Goal: Obtain resource: Download file/media

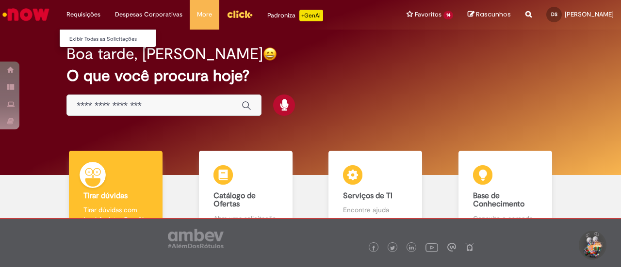
click at [79, 14] on li "Requisições Exibir Todas as Solicitações" at bounding box center [83, 14] width 49 height 29
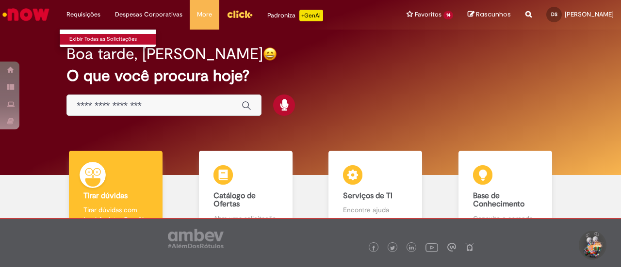
click at [81, 40] on link "Exibir Todas as Solicitações" at bounding box center [113, 39] width 107 height 11
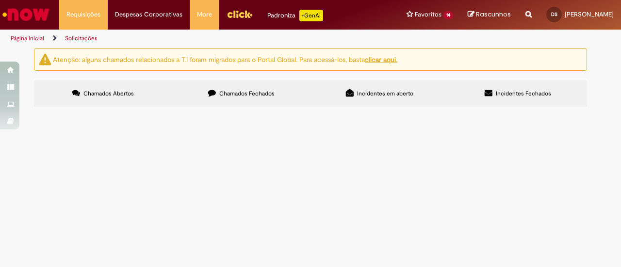
click at [258, 93] on span "Chamados Fechados" at bounding box center [246, 94] width 55 height 8
click at [0, 0] on input "Pesquisar" at bounding box center [0, 0] width 0 height 0
paste input "*********"
type input "*********"
click at [0, 0] on span "Pesquisar" at bounding box center [0, 0] width 0 height 0
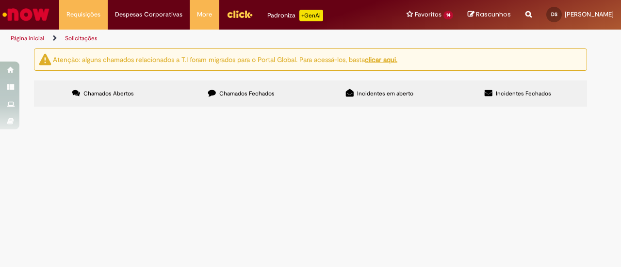
click at [0, 0] on span "Regularização serviços extras viagem mendonza" at bounding box center [0, 0] width 0 height 0
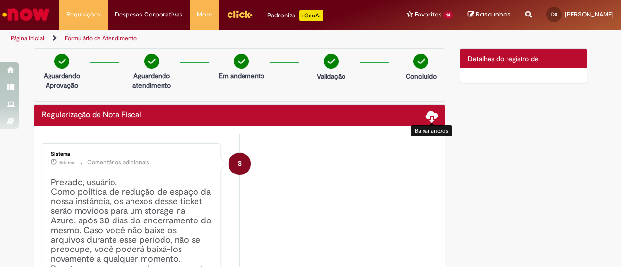
click at [429, 116] on span at bounding box center [432, 116] width 12 height 12
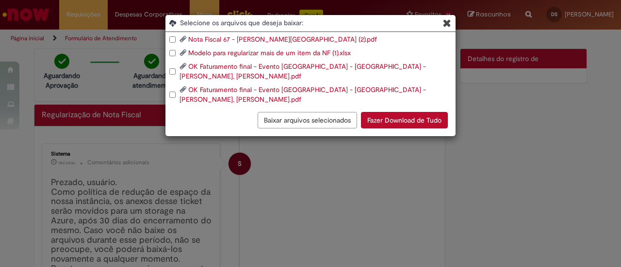
click at [178, 37] on div "Nota Fiscal 67 - [PERSON_NAME][GEOGRAPHIC_DATA] (2).pdf" at bounding box center [312, 39] width 286 height 10
click at [177, 57] on div "Modelo para regularizar mais de um item da NF (1).xlsx" at bounding box center [312, 53] width 286 height 10
click at [171, 48] on div "Modelo para regularizar mais de um item da NF (1).xlsx" at bounding box center [312, 53] width 286 height 10
click at [421, 123] on button "Fazer Download de Tudo" at bounding box center [404, 120] width 87 height 16
click at [310, 201] on div "Selecione os arquivos que deseja baixar: Nota Fiscal 67 - [PERSON_NAME] (2).pdf…" at bounding box center [310, 133] width 621 height 267
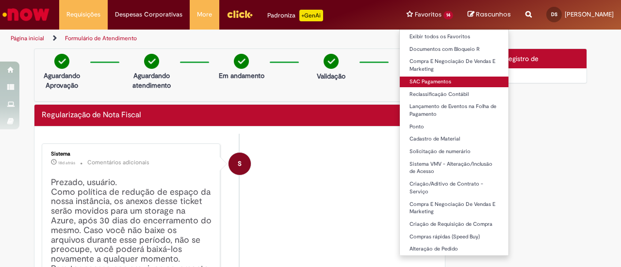
scroll to position [3, 0]
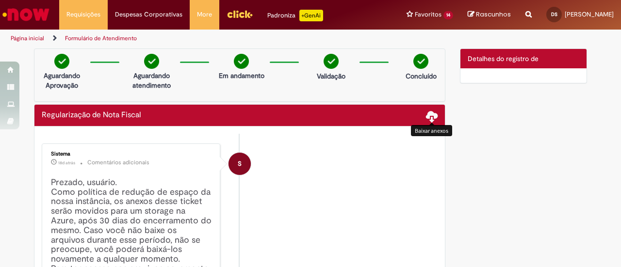
click at [428, 118] on span at bounding box center [432, 116] width 12 height 12
click at [426, 116] on span at bounding box center [432, 116] width 12 height 12
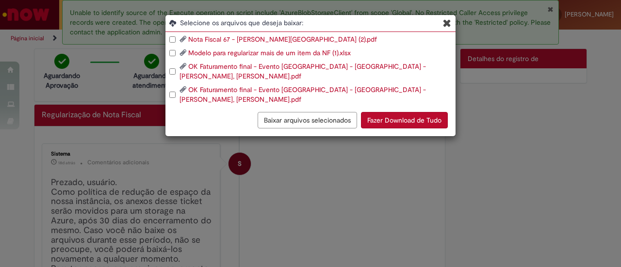
click at [227, 90] on link "OK Faturamento final - Evento [GEOGRAPHIC_DATA] - [GEOGRAPHIC_DATA] - [PERSON_N…" at bounding box center [302, 94] width 246 height 18
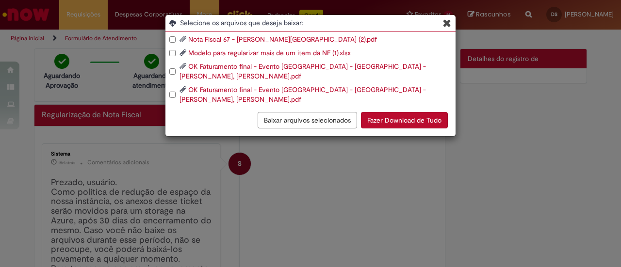
click at [327, 203] on div "Selecione os arquivos que deseja baixar: Nota Fiscal 67 - [PERSON_NAME] (2).pdf…" at bounding box center [310, 133] width 621 height 267
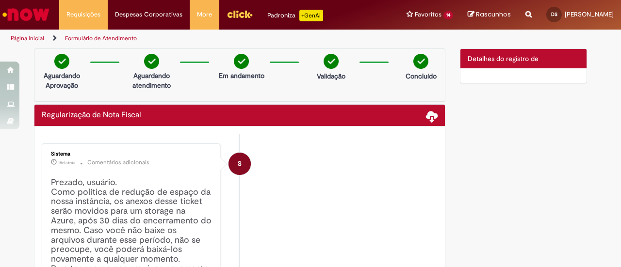
click at [37, 10] on img "Ir para a Homepage" at bounding box center [26, 14] width 50 height 19
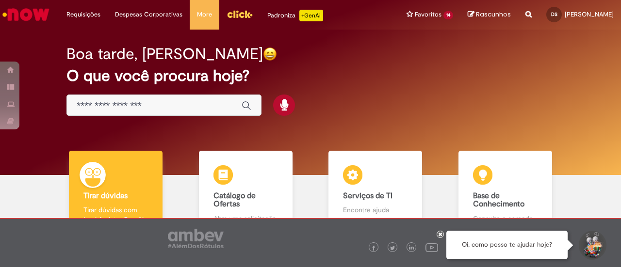
click at [353, 99] on div "Boa tarde, [PERSON_NAME] O que você procura hoje?" at bounding box center [309, 81] width 521 height 82
click at [333, 82] on h2 "O que você procura hoje?" at bounding box center [309, 75] width 487 height 17
click at [356, 75] on h2 "O que você procura hoje?" at bounding box center [309, 75] width 487 height 17
click at [373, 96] on div "Boa tarde, Danielle O que você procura hoje?" at bounding box center [309, 81] width 521 height 82
click at [340, 86] on div "Boa tarde, Danielle O que você procura hoje?" at bounding box center [309, 81] width 521 height 82
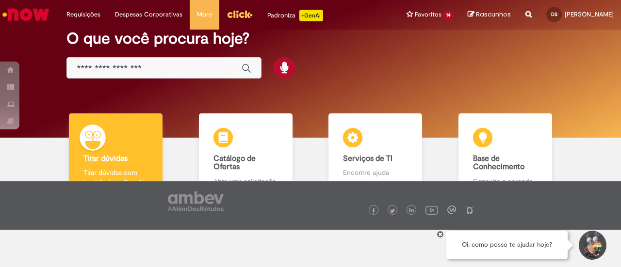
scroll to position [65, 0]
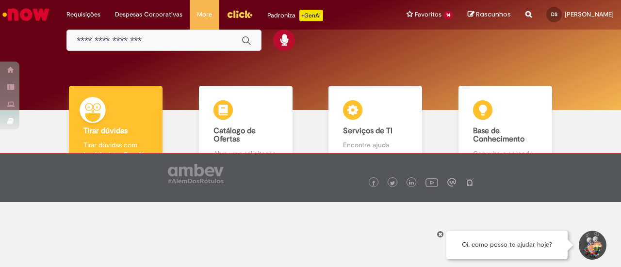
click at [439, 235] on icon at bounding box center [440, 234] width 4 height 5
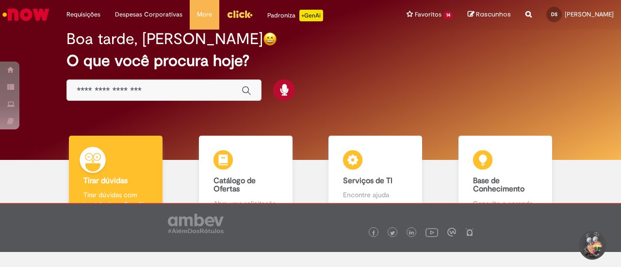
scroll to position [0, 0]
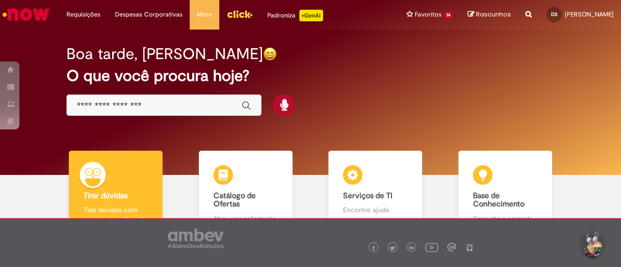
click at [321, 79] on h2 "O que você procura hoje?" at bounding box center [309, 75] width 487 height 17
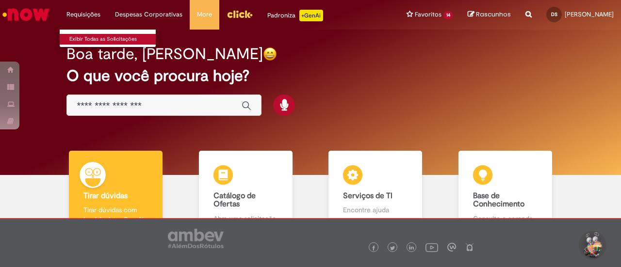
click at [86, 41] on link "Exibir Todas as Solicitações" at bounding box center [113, 39] width 107 height 11
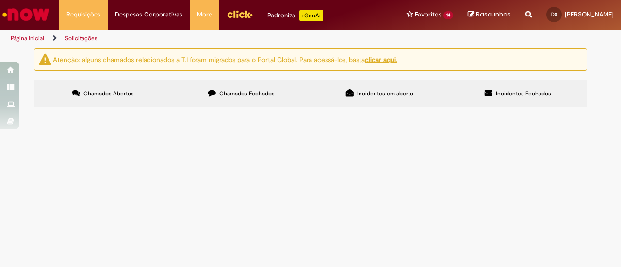
click at [248, 92] on span "Chamados Fechados" at bounding box center [246, 94] width 55 height 8
click at [33, 10] on img "Ir para a Homepage" at bounding box center [26, 14] width 50 height 19
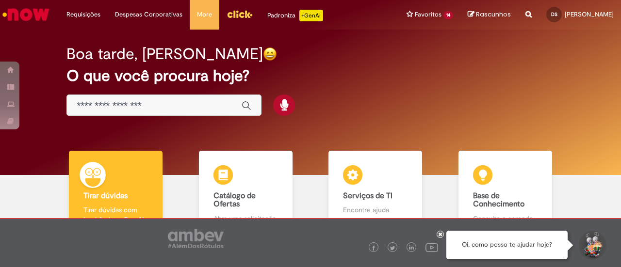
click at [386, 90] on div "Boa tarde, Danielle O que você procura hoje?" at bounding box center [309, 81] width 521 height 82
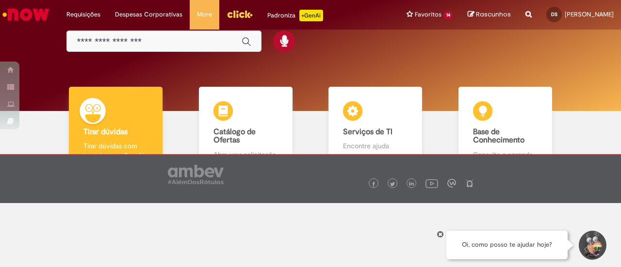
scroll to position [65, 0]
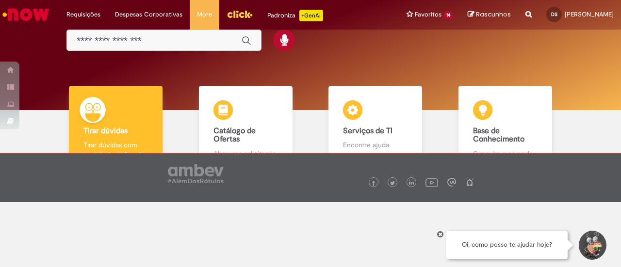
click at [439, 234] on icon at bounding box center [440, 234] width 4 height 5
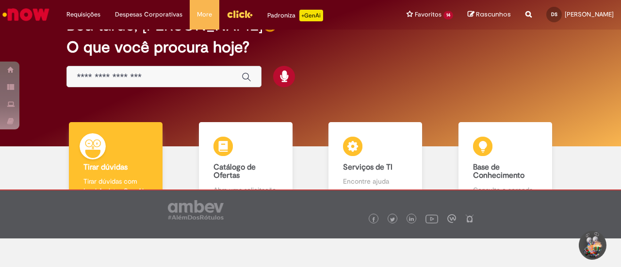
scroll to position [0, 0]
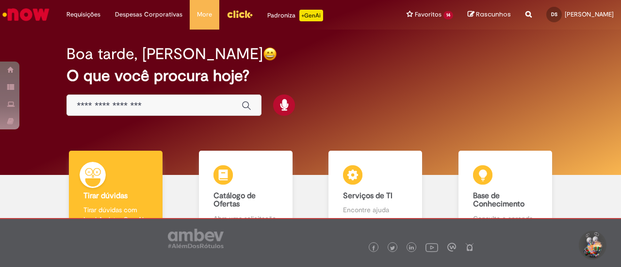
click at [343, 93] on div "Boa tarde, Danielle O que você procura hoje?" at bounding box center [309, 81] width 521 height 82
